Goal: Information Seeking & Learning: Understand process/instructions

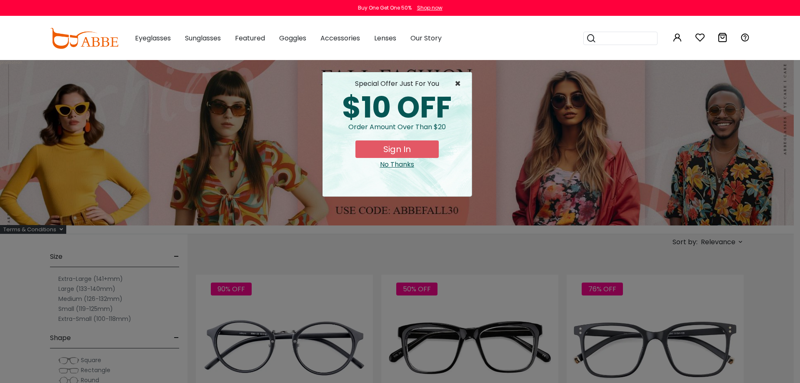
click at [455, 79] on span "×" at bounding box center [459, 84] width 10 height 10
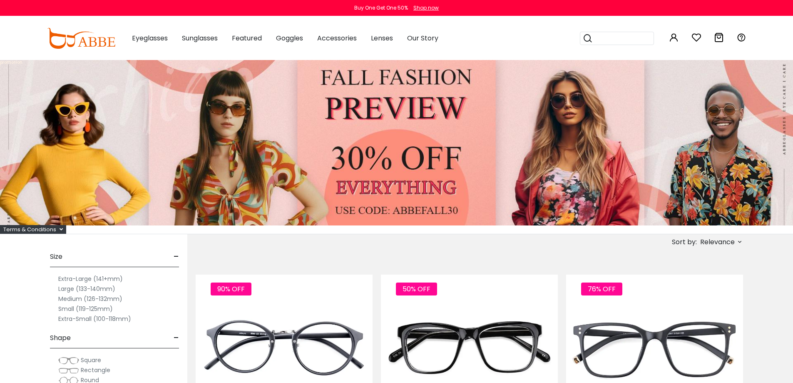
click at [51, 229] on div "Terms & Conditions" at bounding box center [33, 229] width 66 height 9
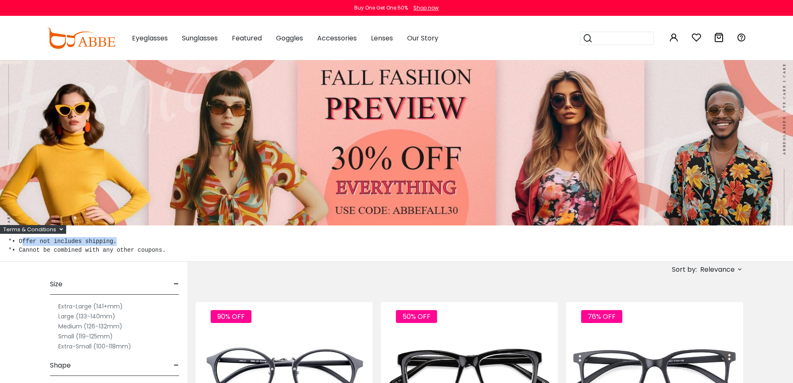
copy pre "ffer not includes shipping."
drag, startPoint x: 121, startPoint y: 240, endPoint x: 20, endPoint y: 243, distance: 101.3
click at [20, 243] on pre "*• Offer not includes shipping. *• Cannot be combined with any other coupons." at bounding box center [396, 245] width 777 height 17
drag, startPoint x: 16, startPoint y: 242, endPoint x: 117, endPoint y: 239, distance: 100.8
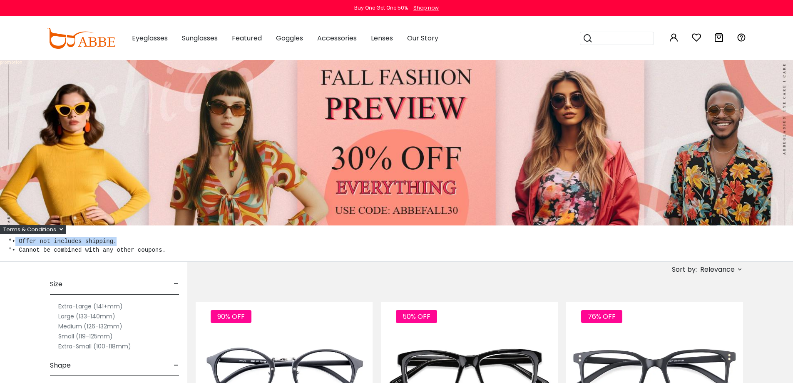
click at [117, 239] on pre "*• Offer not includes shipping. *• Cannot be combined with any other coupons." at bounding box center [396, 245] width 777 height 17
drag, startPoint x: 112, startPoint y: 241, endPoint x: 17, endPoint y: 242, distance: 94.6
click at [17, 242] on pre "*• Offer not includes shipping. *• Cannot be combined with any other coupons." at bounding box center [396, 245] width 777 height 17
copy pre "Offer not includes shipping."
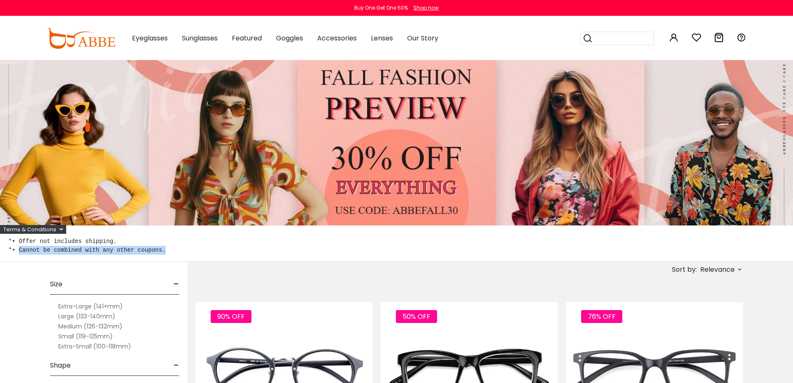
drag, startPoint x: 165, startPoint y: 250, endPoint x: 19, endPoint y: 258, distance: 146.0
click at [19, 258] on div "*• Offer not includes shipping. *• Cannot be combined with any other coupons." at bounding box center [396, 248] width 793 height 28
copy pre "Cannot be combined with any other coupons."
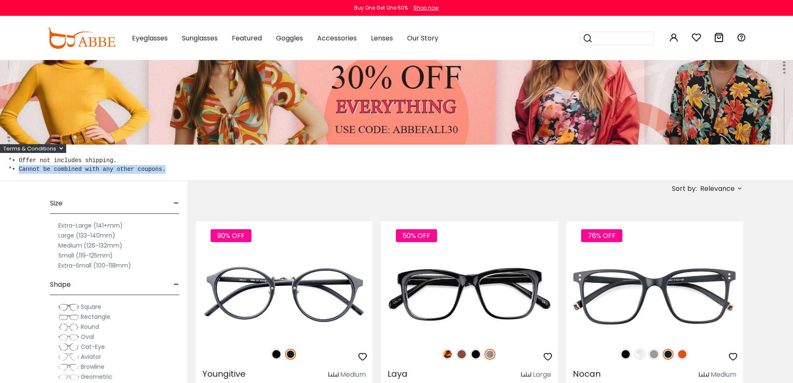
scroll to position [83, 0]
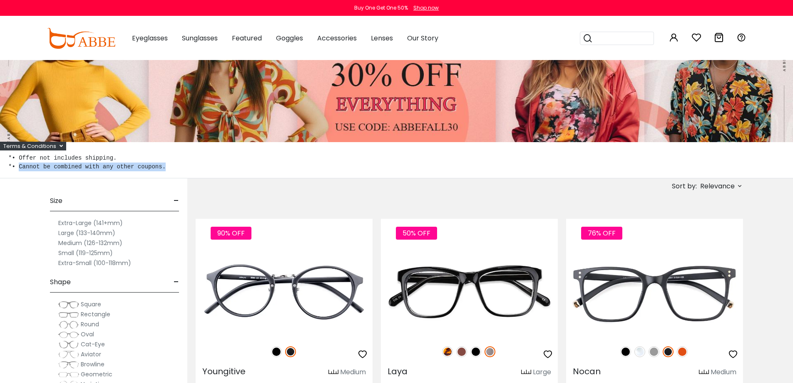
click at [63, 144] on div "Terms & Conditions" at bounding box center [33, 146] width 66 height 9
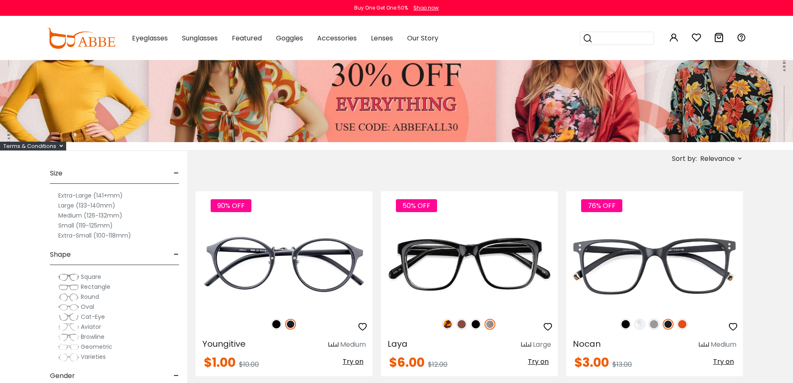
click at [60, 145] on icon at bounding box center [61, 145] width 3 height 5
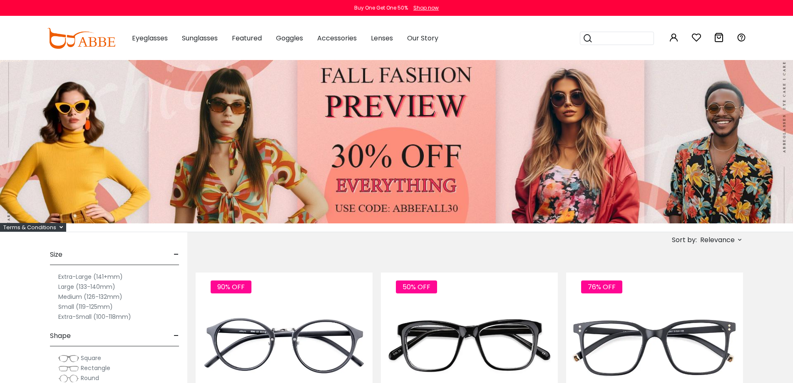
scroll to position [0, 0]
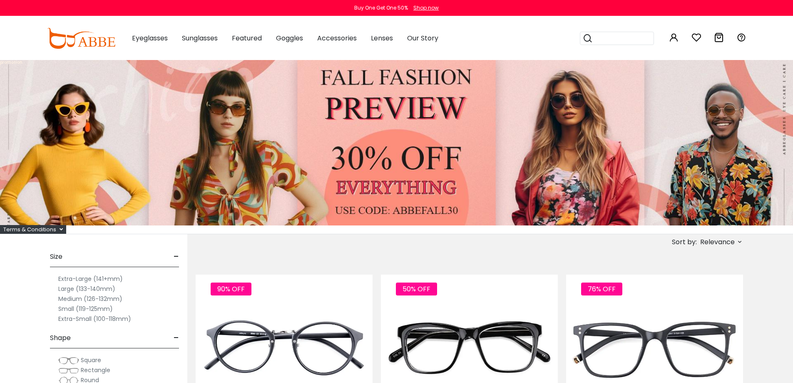
click at [37, 233] on div "Terms & Conditions" at bounding box center [33, 229] width 66 height 9
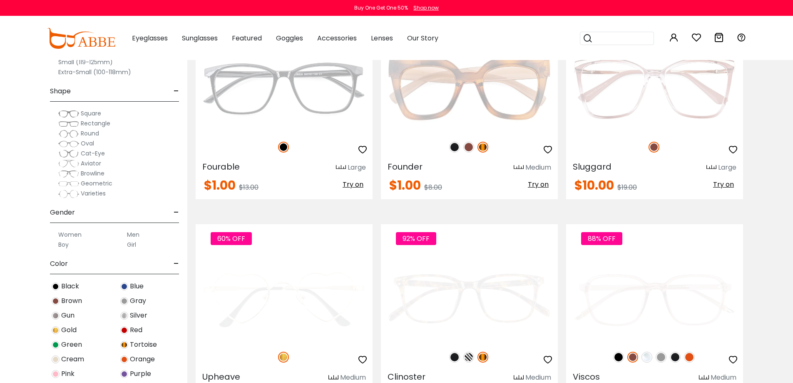
scroll to position [1859, 0]
